Goal: Use online tool/utility: Utilize a website feature to perform a specific function

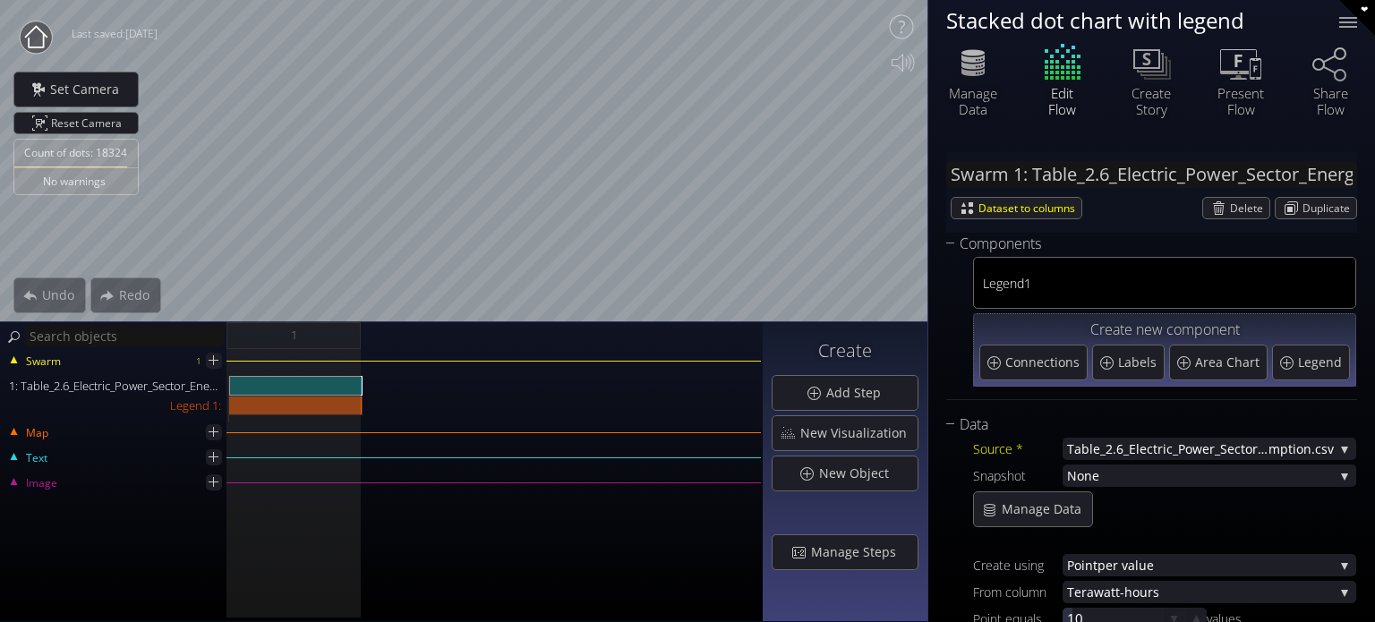
click at [23, 34] on circle at bounding box center [36, 37] width 32 height 32
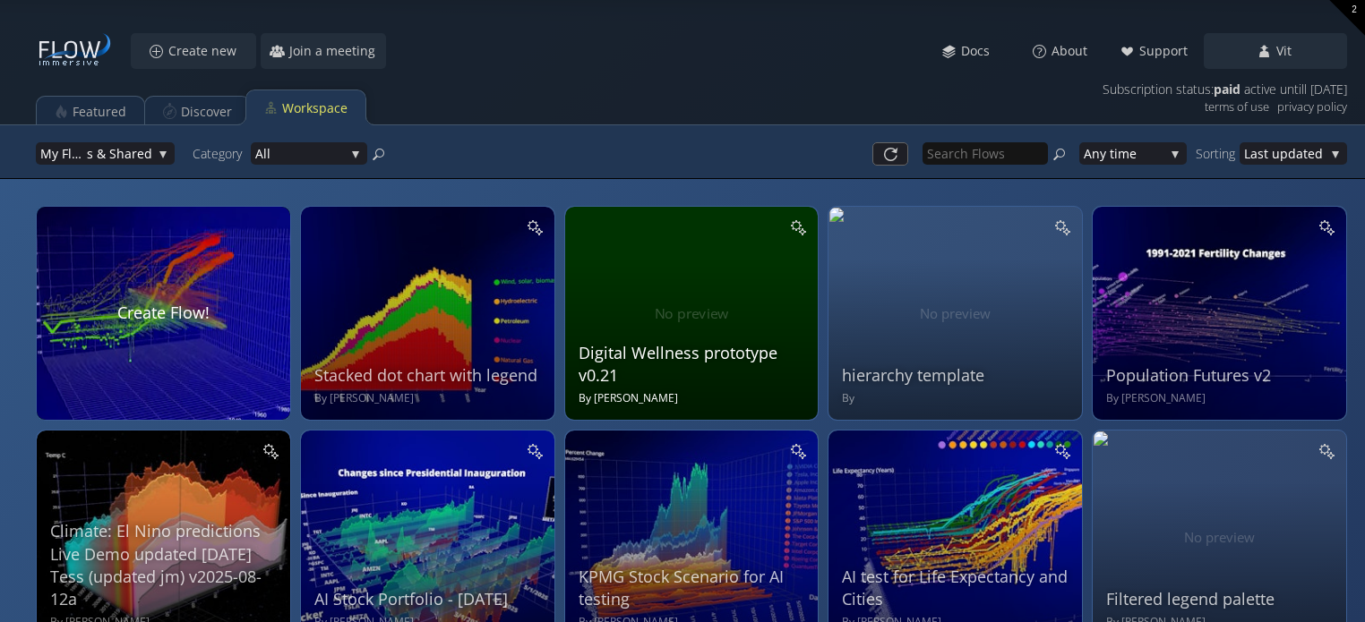
click at [659, 352] on div "Digital Wellness prototype v0.21" at bounding box center [693, 364] width 231 height 45
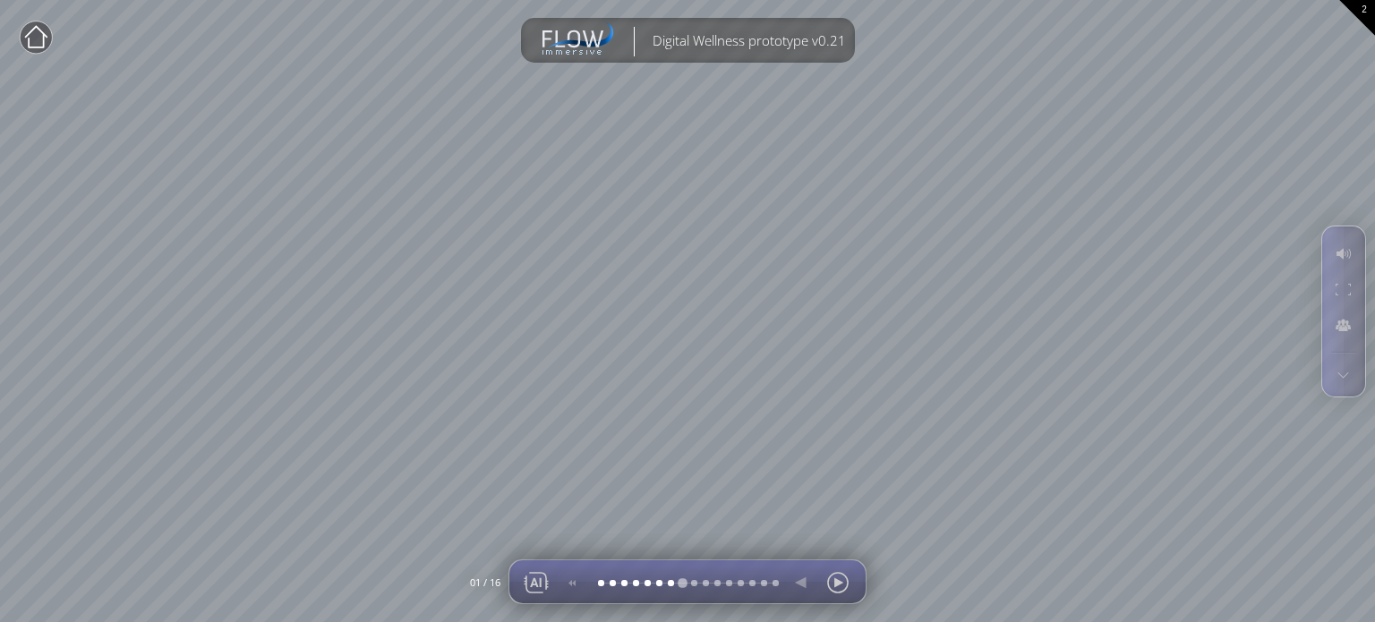
click at [681, 583] on div at bounding box center [681, 583] width 0 height 0
click at [670, 583] on div at bounding box center [670, 583] width 0 height 0
click at [541, 589] on div at bounding box center [536, 582] width 27 height 43
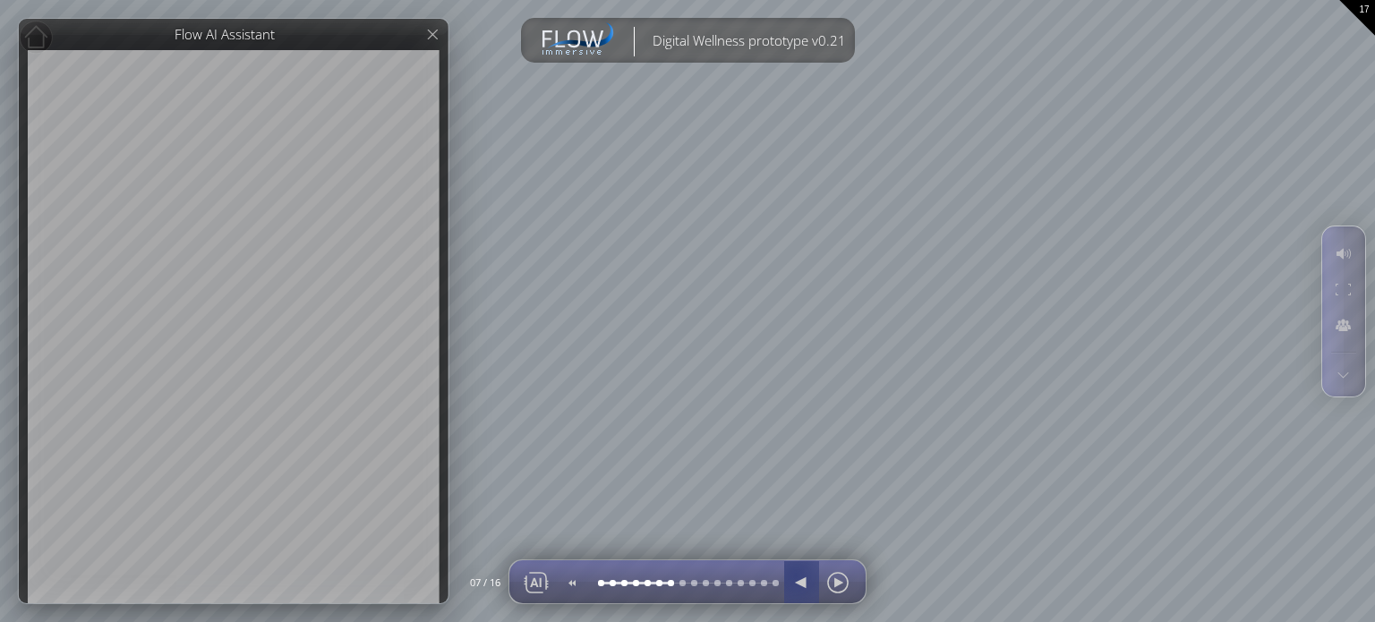
click at [797, 576] on div at bounding box center [801, 582] width 27 height 43
